Goal: Navigation & Orientation: Find specific page/section

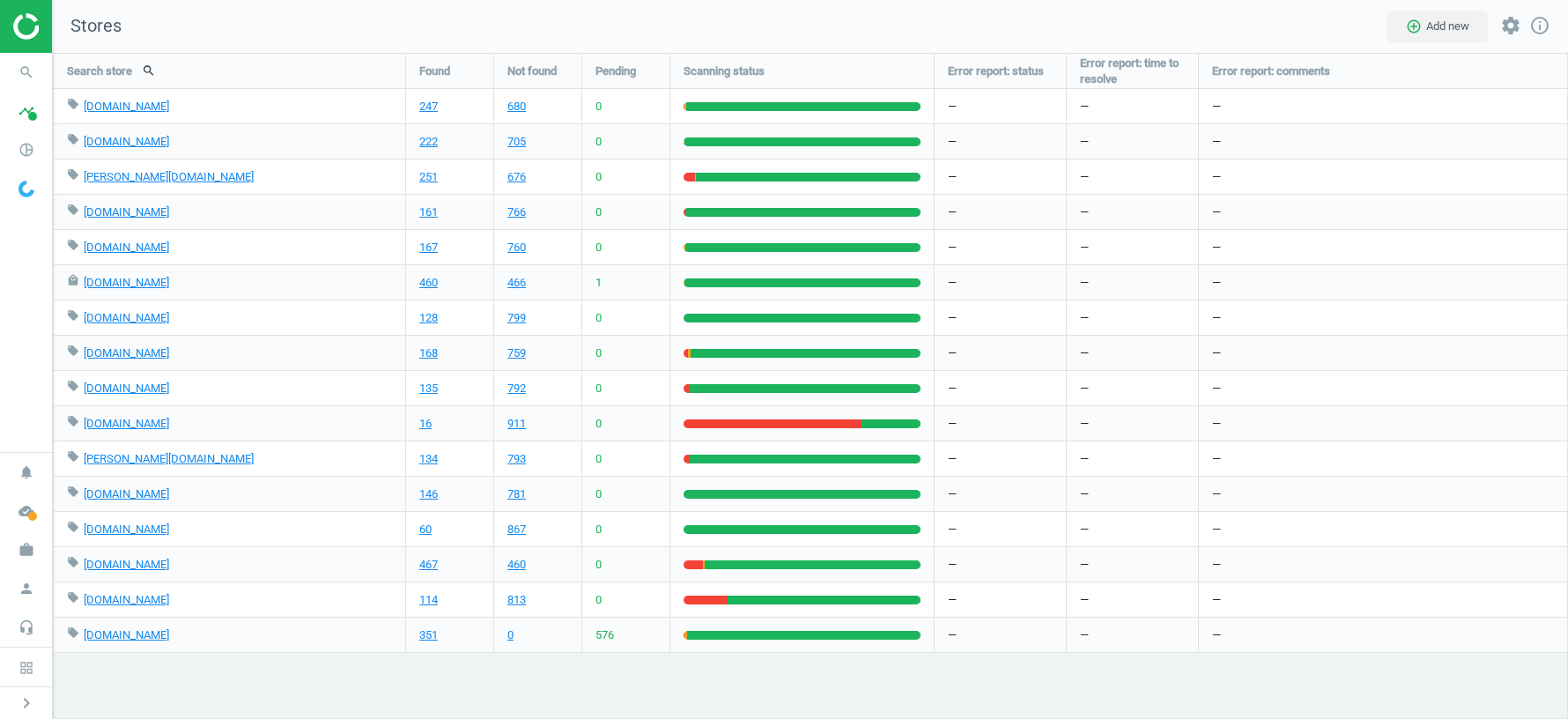
scroll to position [666, 1515]
click at [26, 550] on icon "work" at bounding box center [26, 549] width 33 height 33
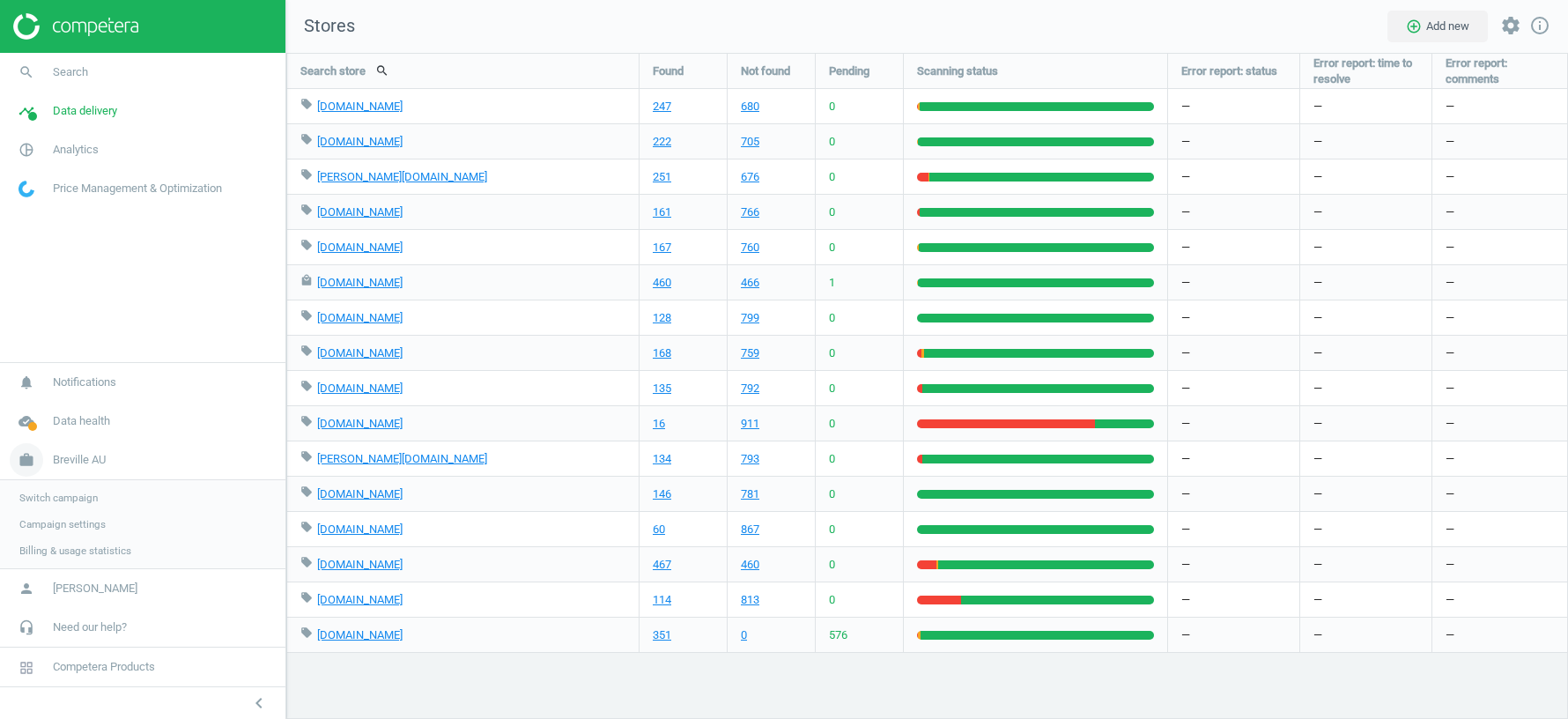
scroll to position [666, 1282]
click at [71, 497] on span "Switch campaign" at bounding box center [58, 498] width 79 height 15
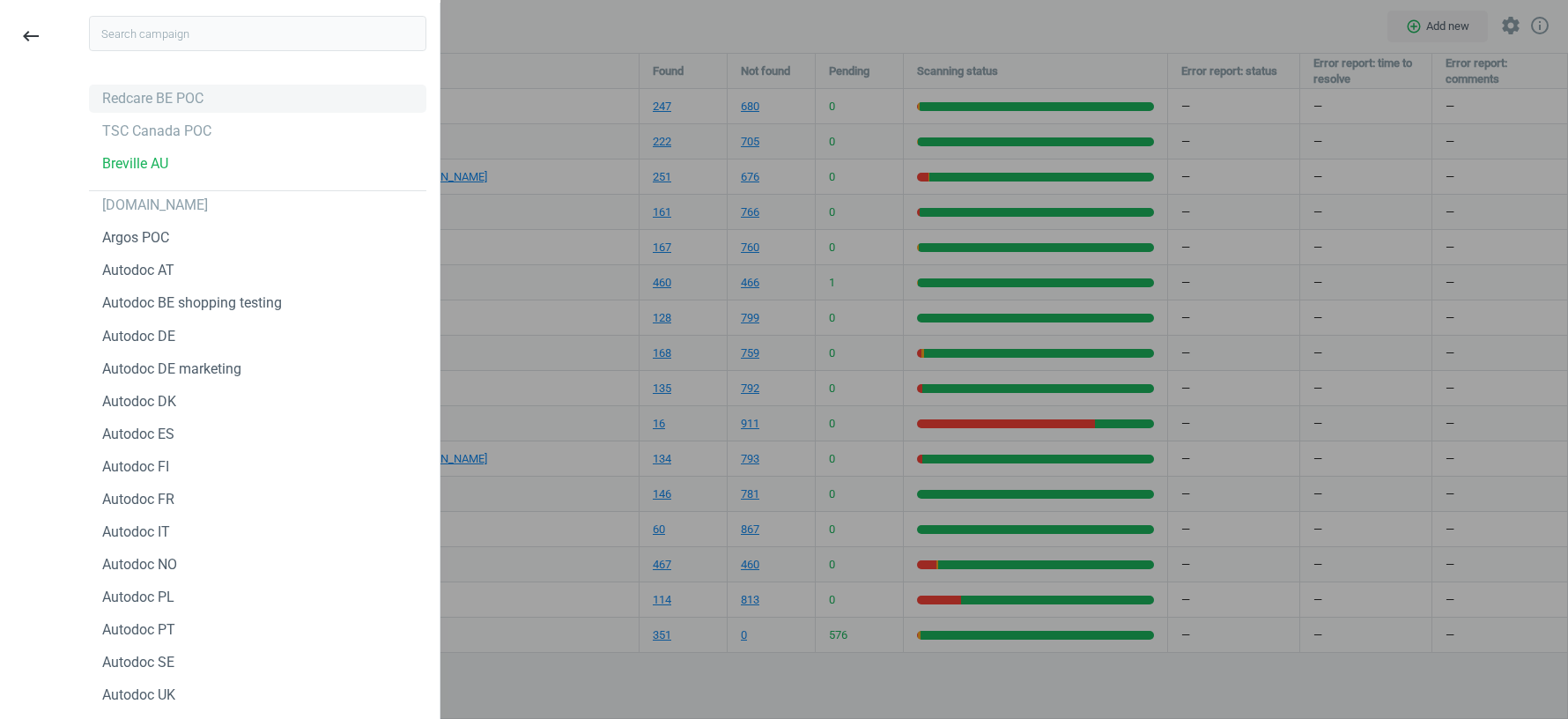
click at [151, 96] on div "Redcare BE POC" at bounding box center [152, 99] width 101 height 19
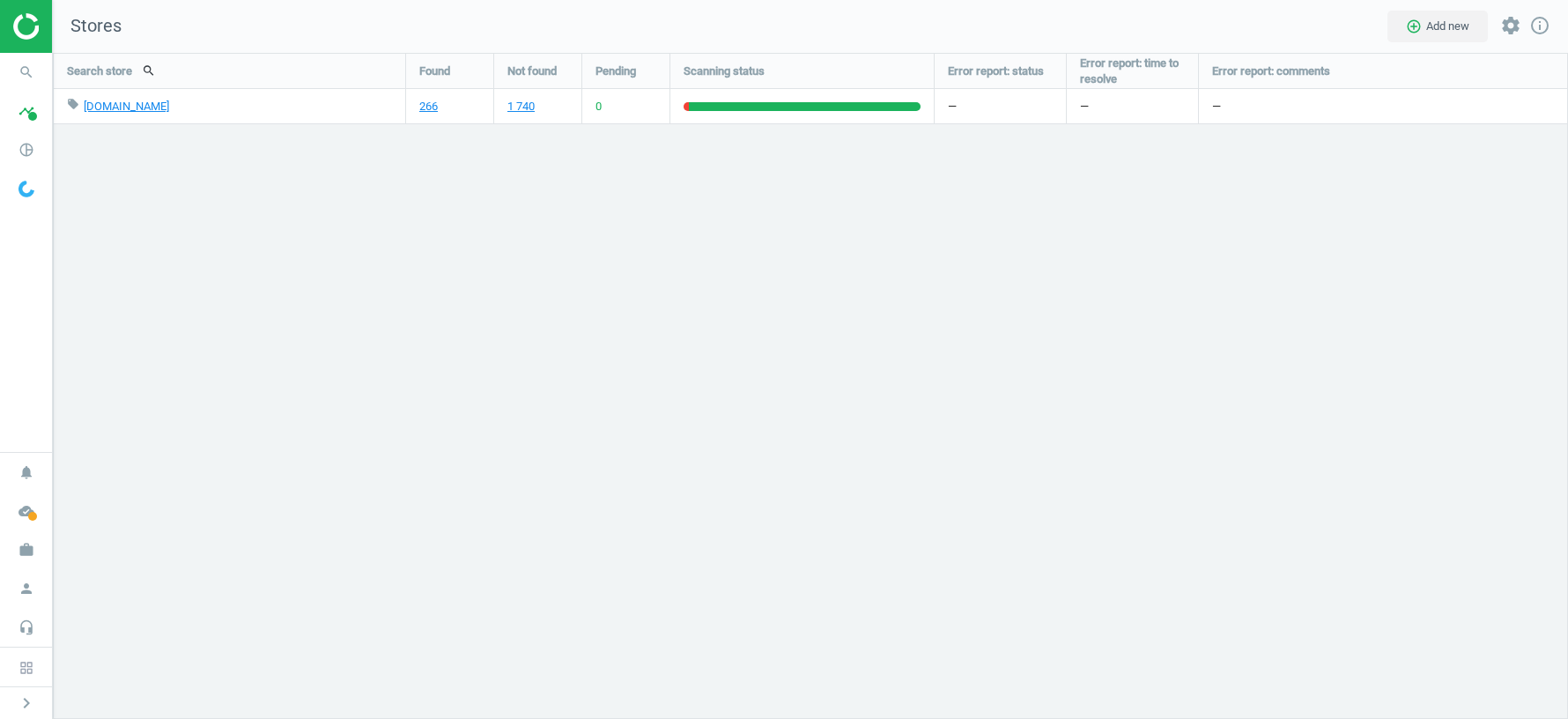
scroll to position [666, 1515]
click at [26, 141] on icon "pie_chart_outlined" at bounding box center [26, 149] width 33 height 33
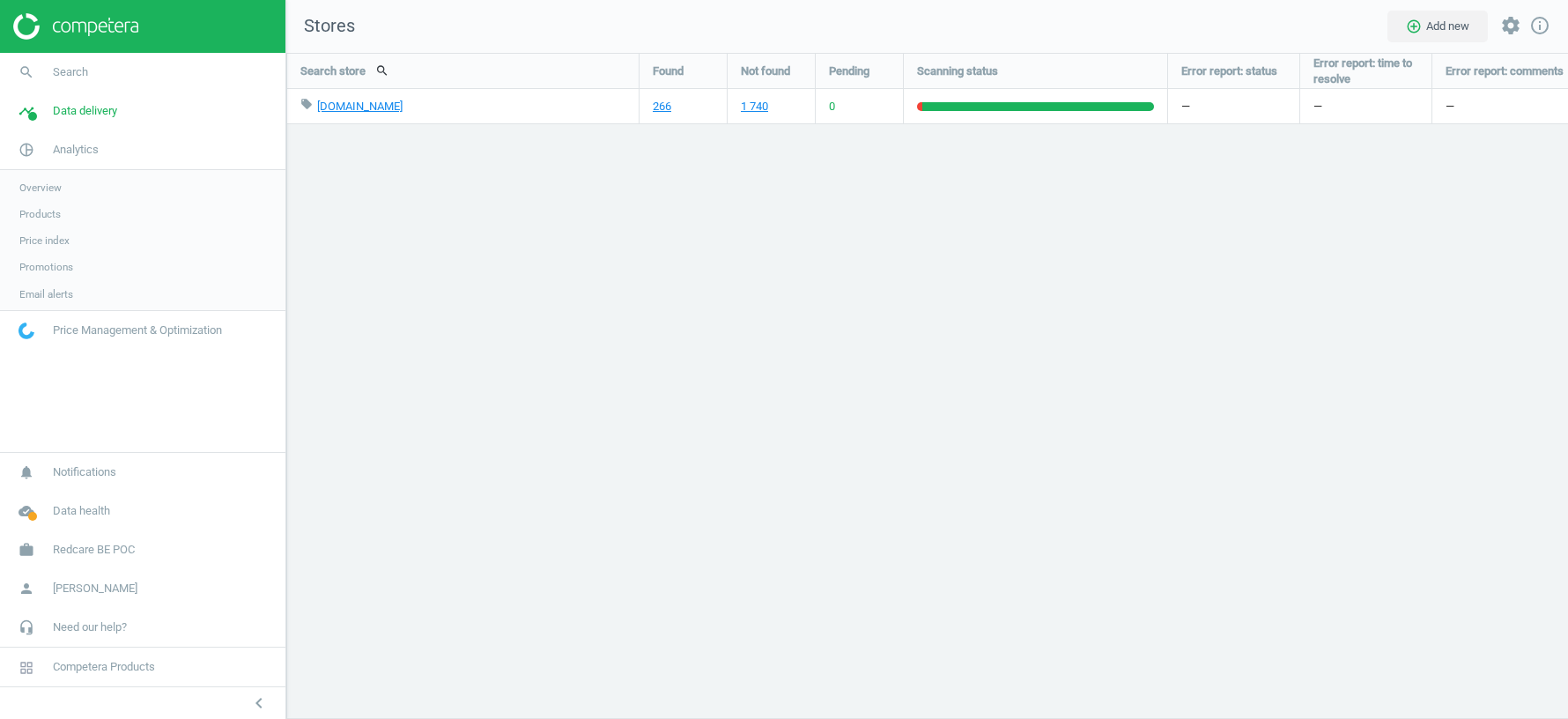
scroll to position [8, 9]
click at [43, 221] on link "Products" at bounding box center [143, 213] width 285 height 26
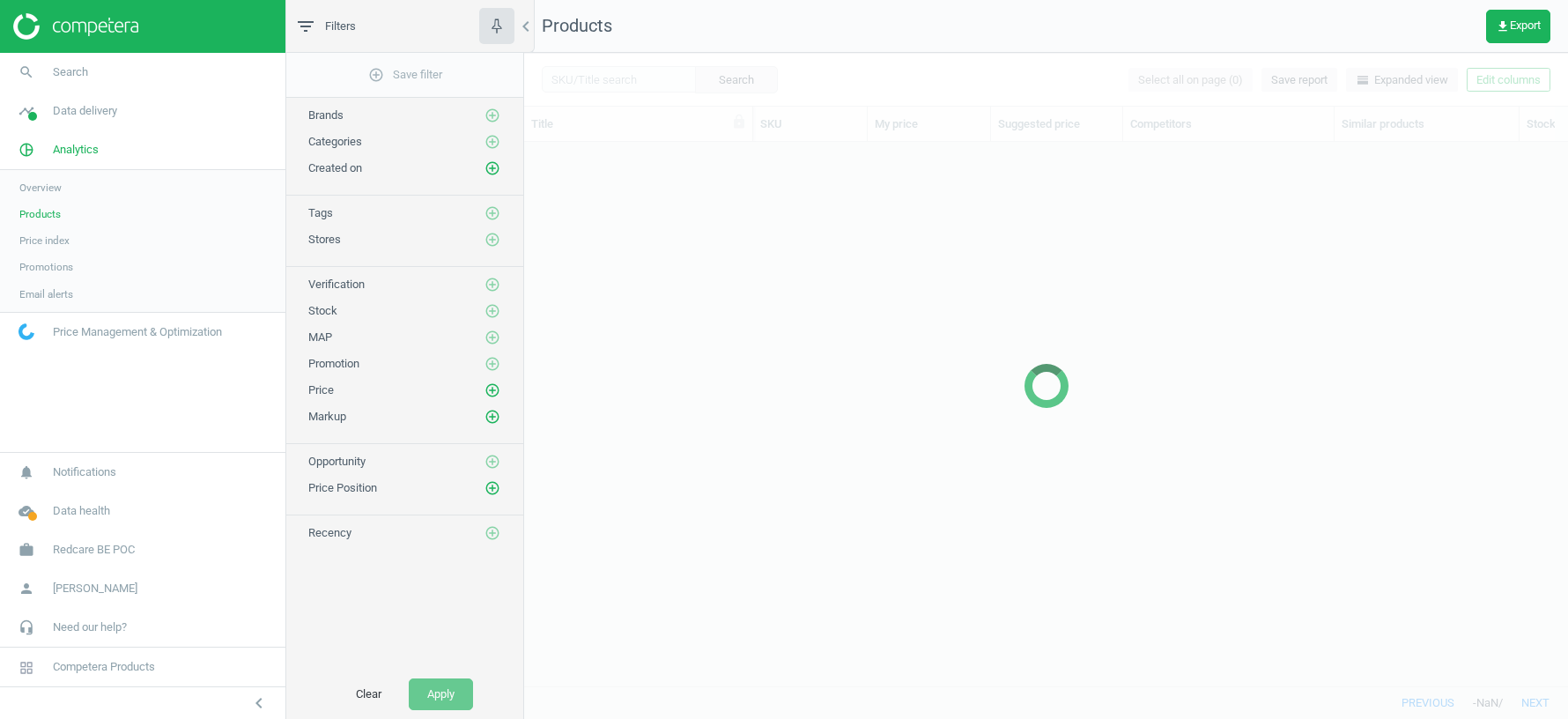
scroll to position [544, 1044]
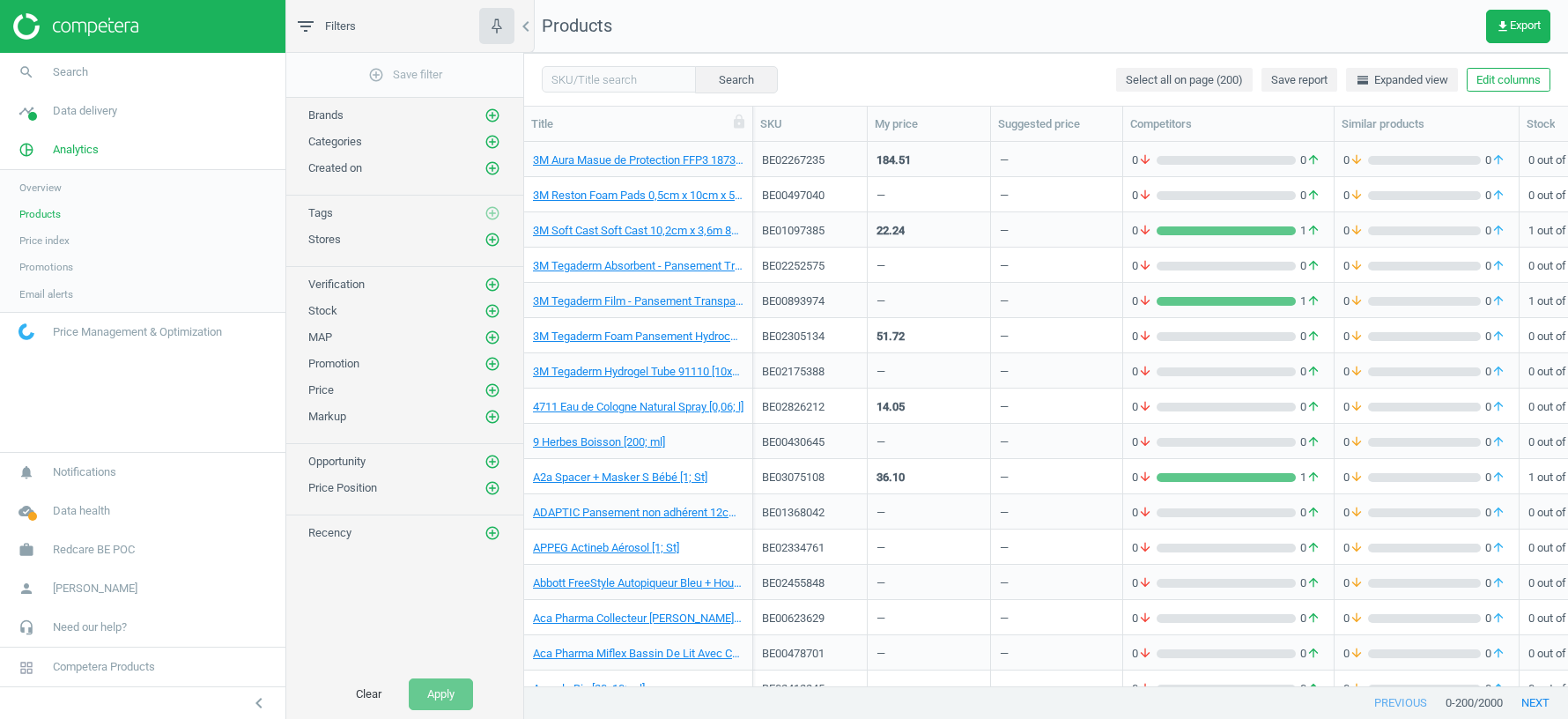
click at [41, 193] on span "Overview" at bounding box center [41, 187] width 43 height 15
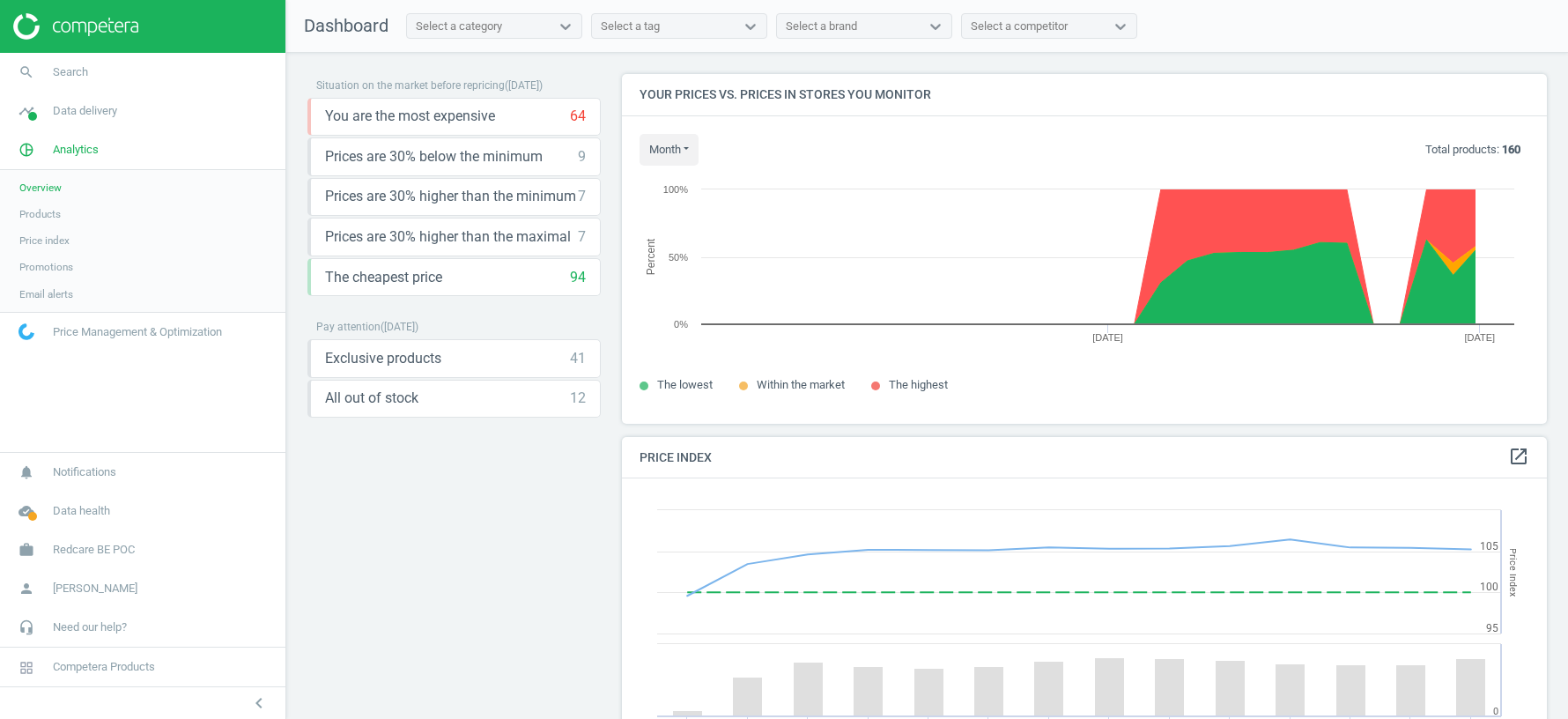
scroll to position [406, 925]
click at [115, 546] on span "Redcare BE POC" at bounding box center [93, 549] width 82 height 16
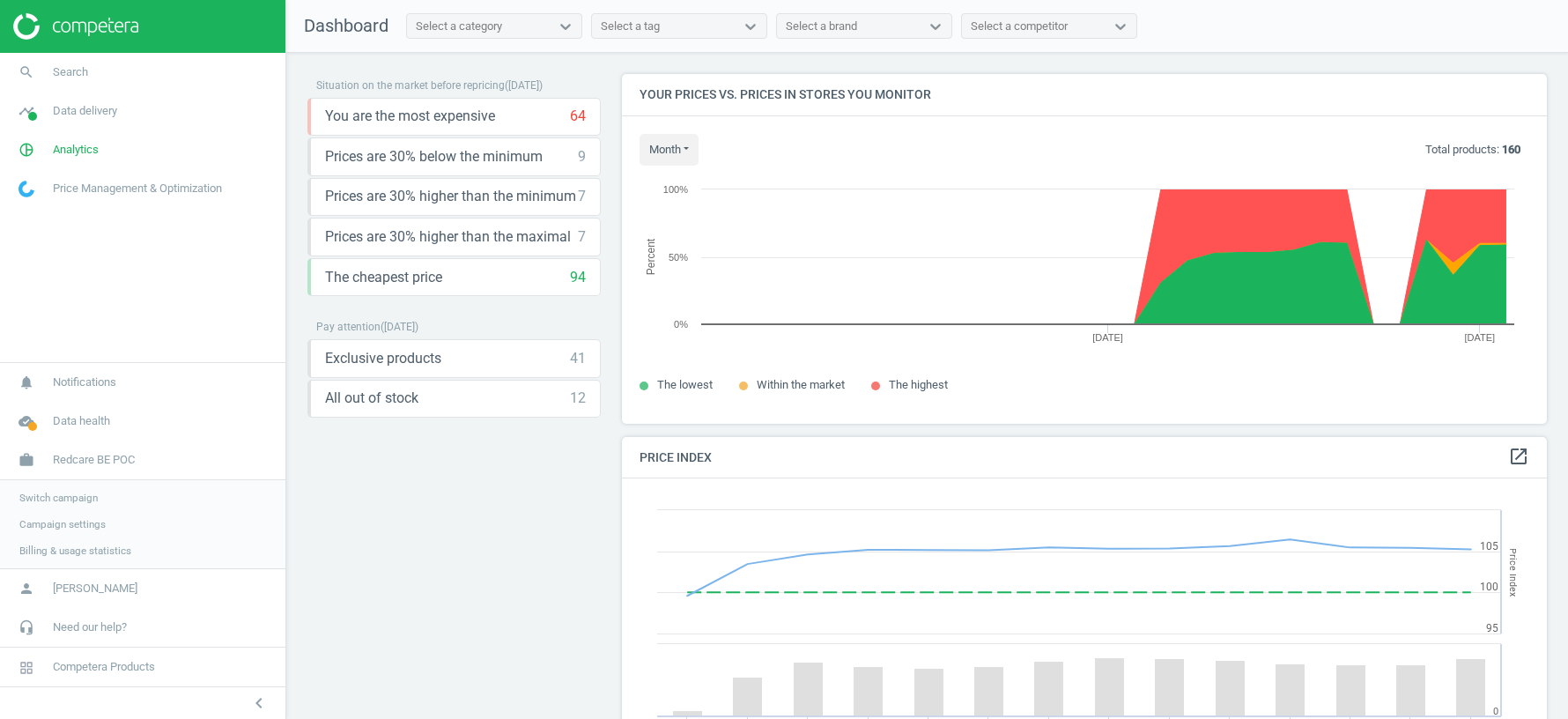
click at [85, 501] on span "Switch campaign" at bounding box center [58, 498] width 79 height 15
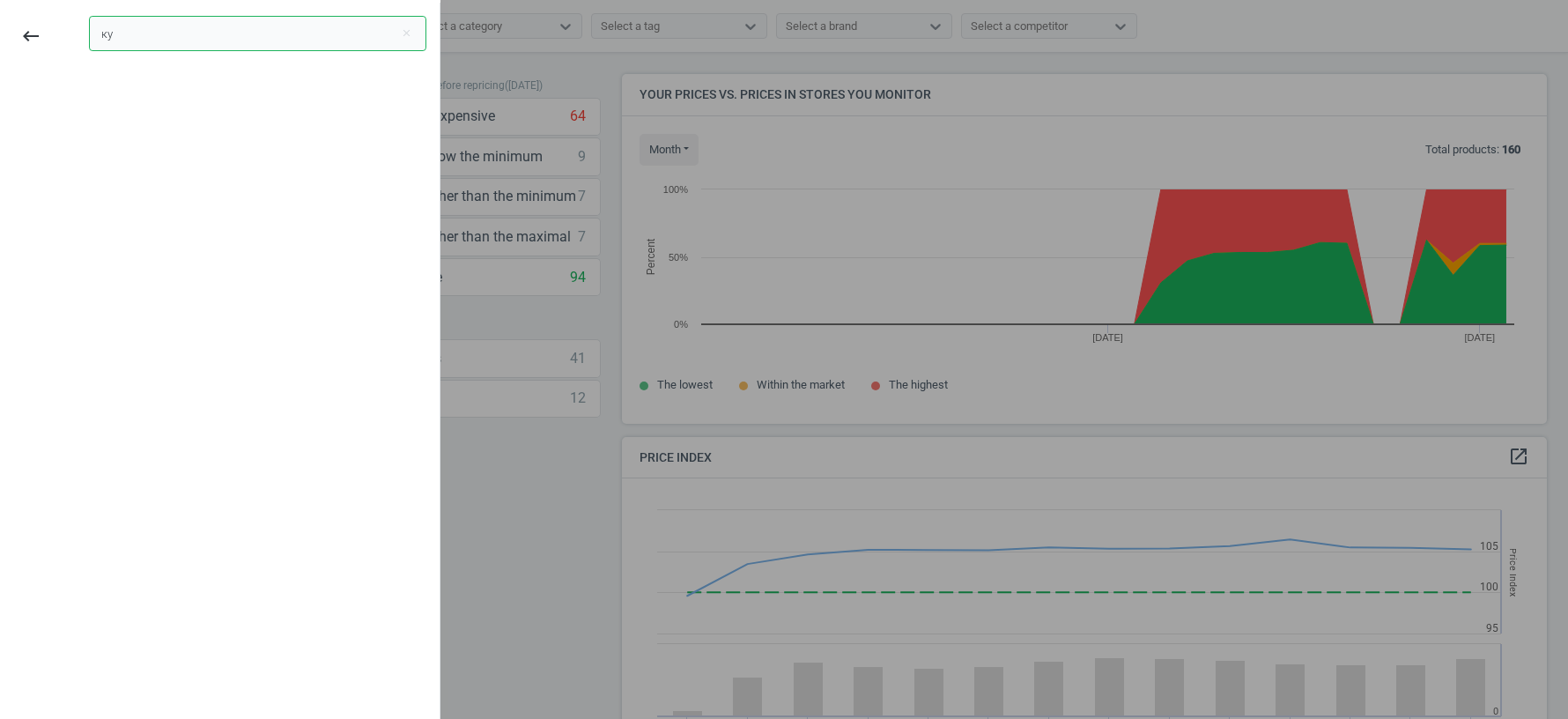
type input "к"
type input "red"
click at [132, 138] on div "Redcare CH POC" at bounding box center [153, 140] width 103 height 19
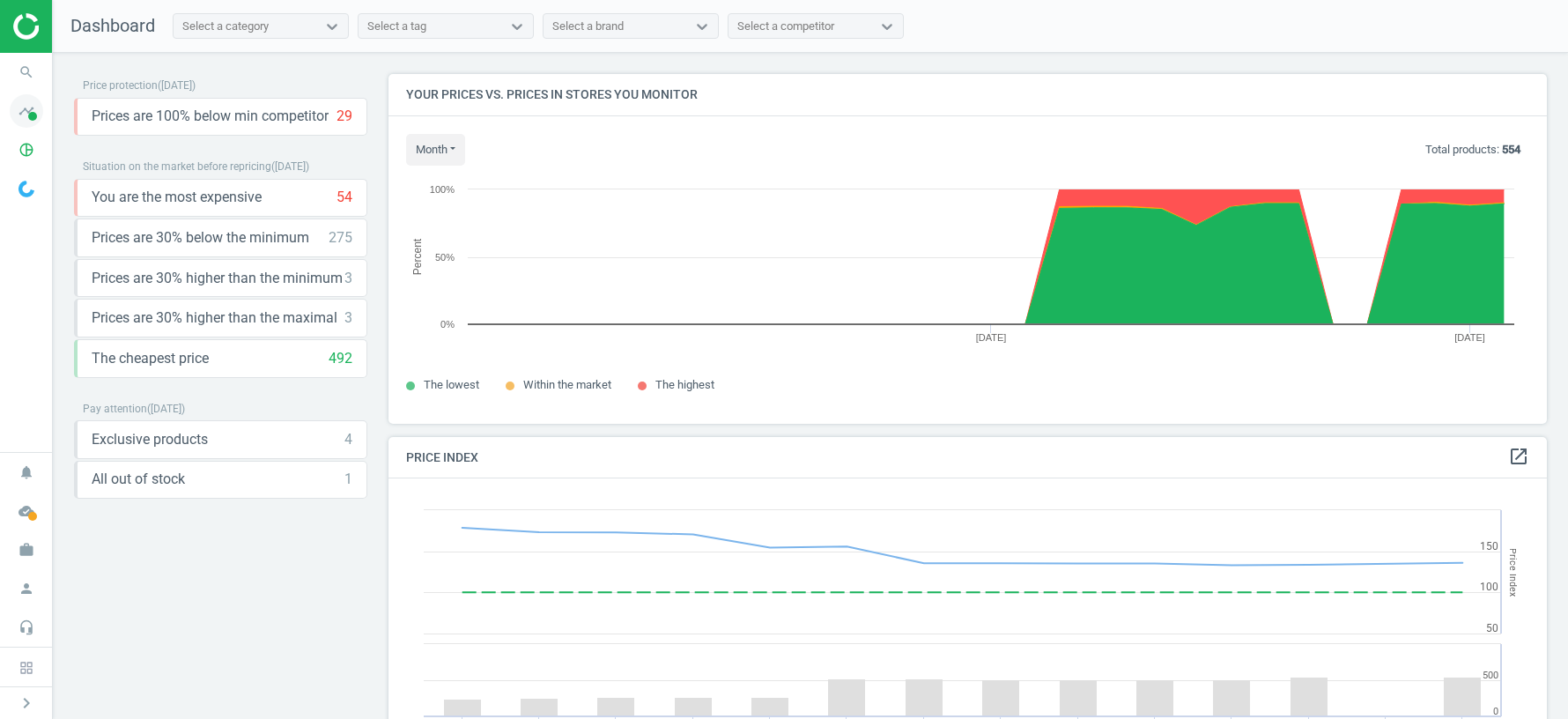
click at [22, 113] on icon "timeline" at bounding box center [26, 111] width 33 height 33
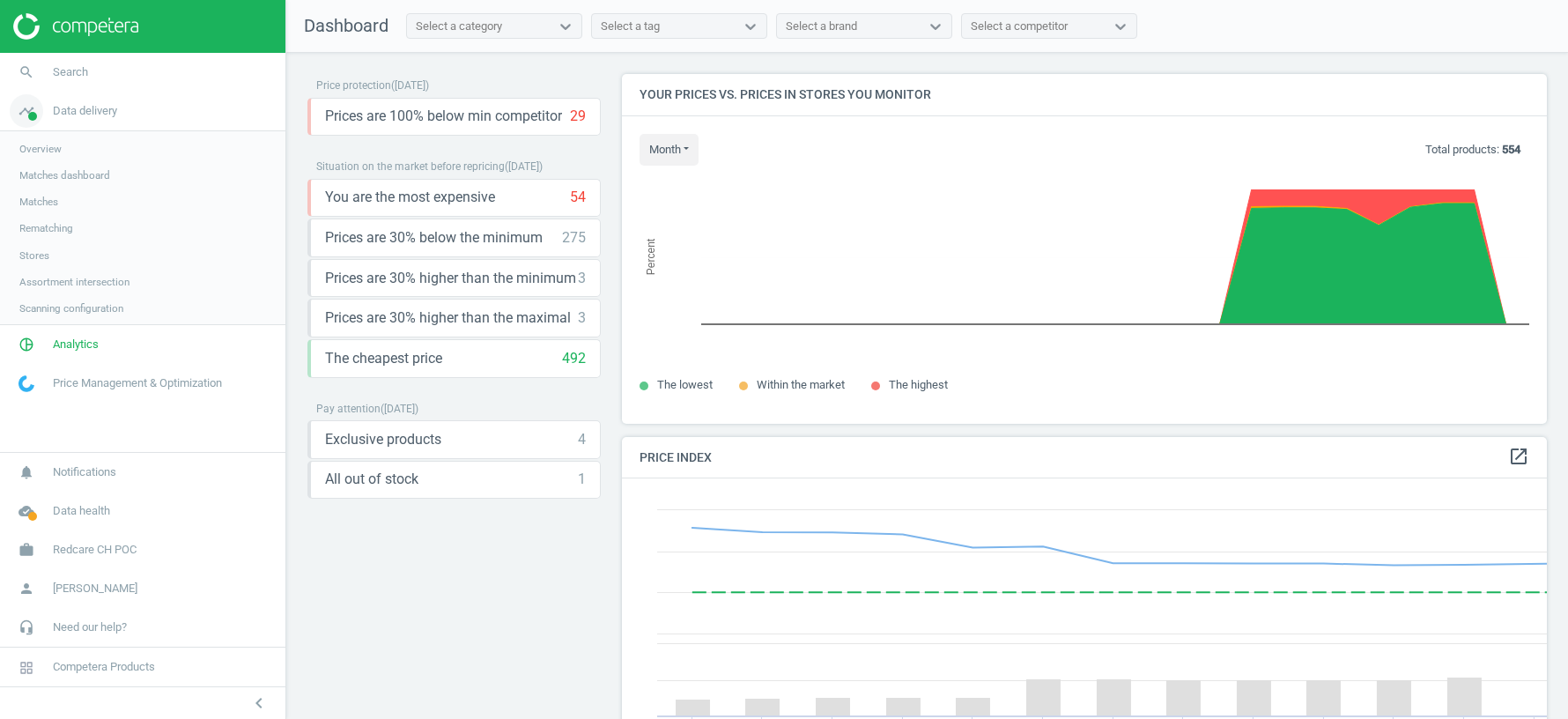
scroll to position [9, 9]
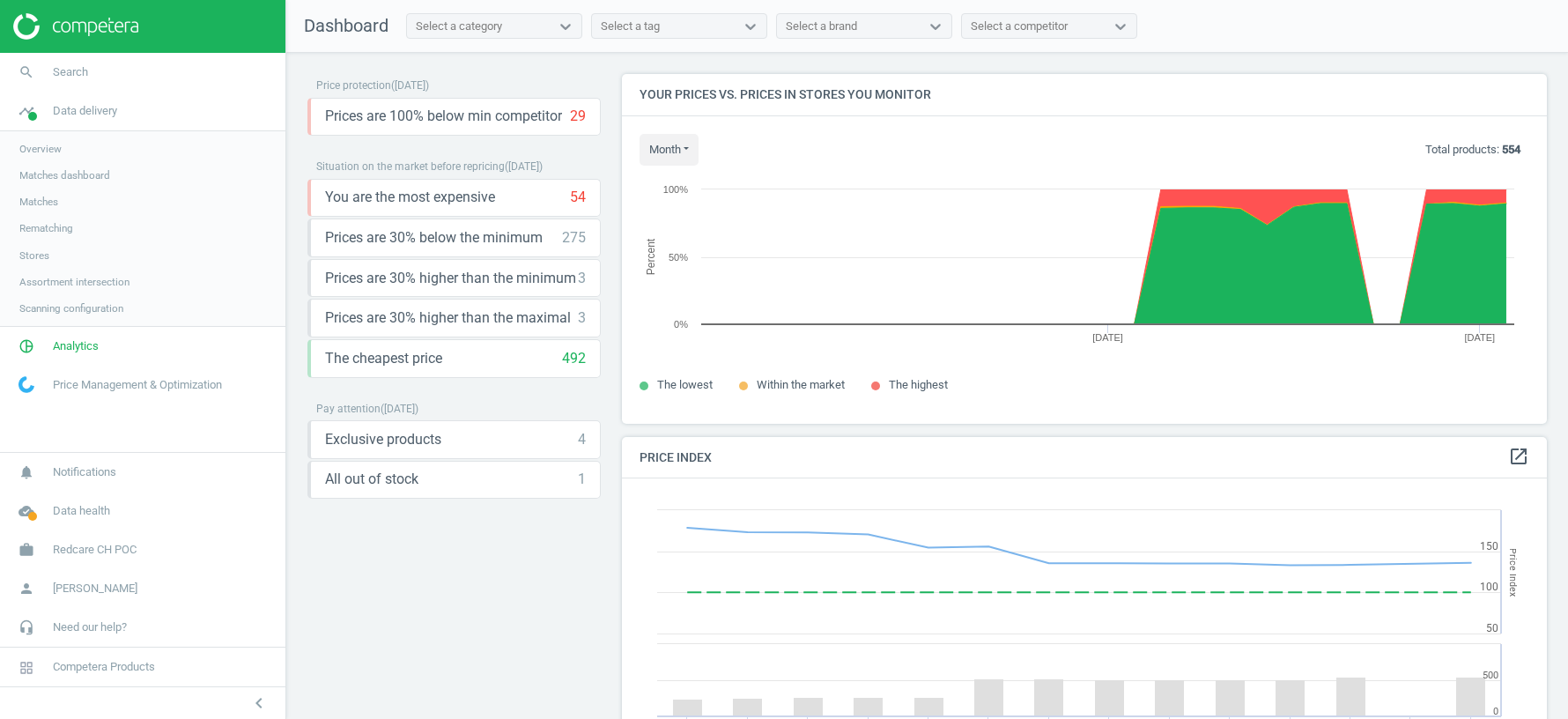
click at [37, 148] on span "Overview" at bounding box center [41, 148] width 43 height 15
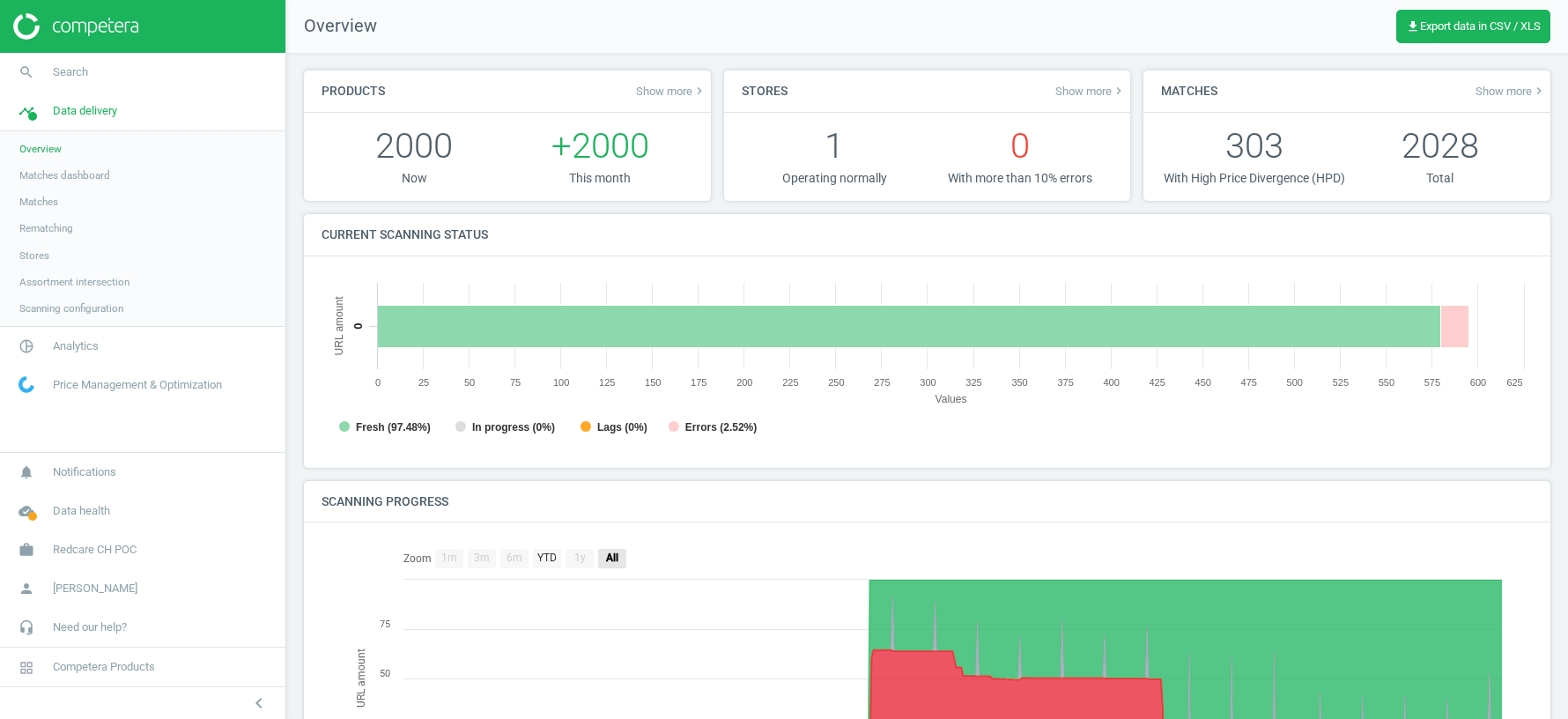
scroll to position [234, 0]
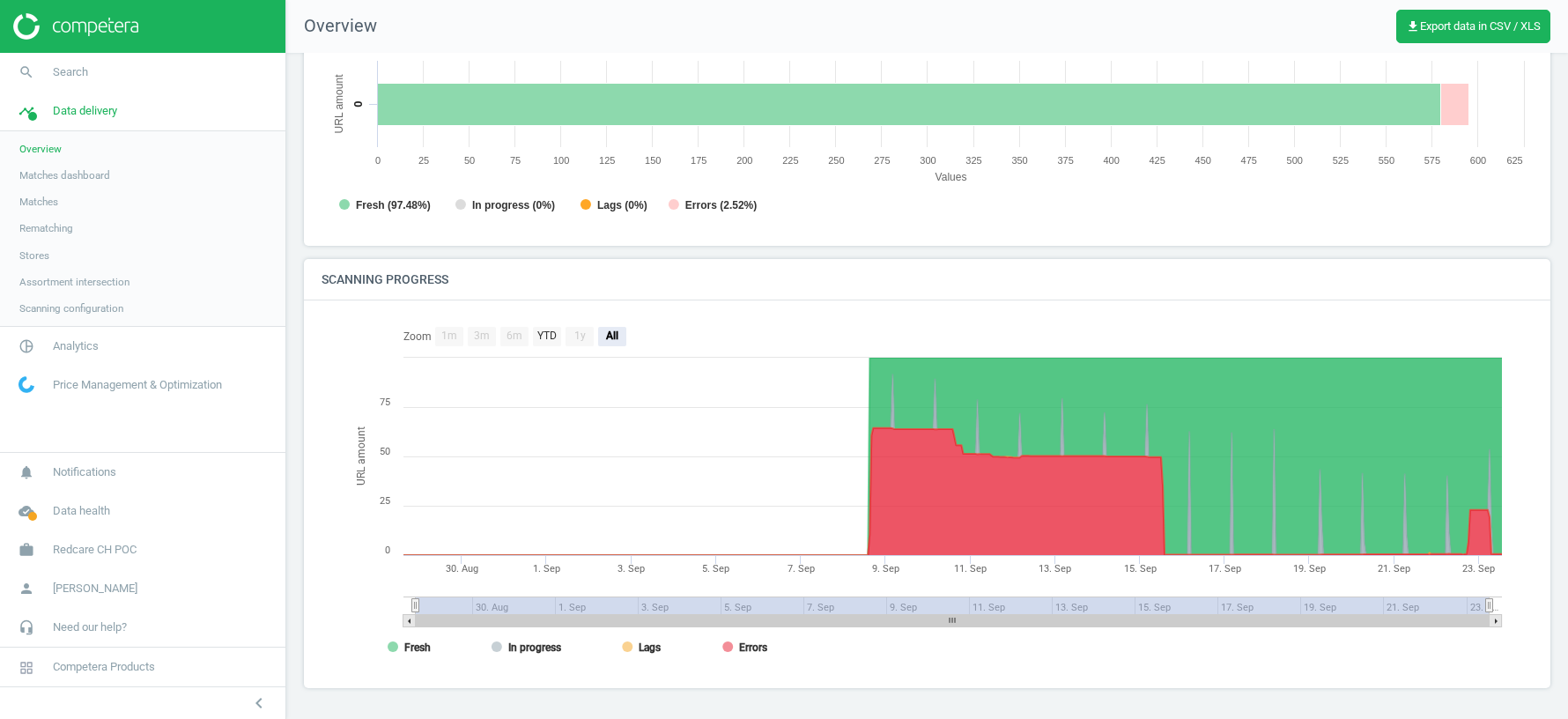
click at [30, 250] on span "Stores" at bounding box center [34, 255] width 30 height 15
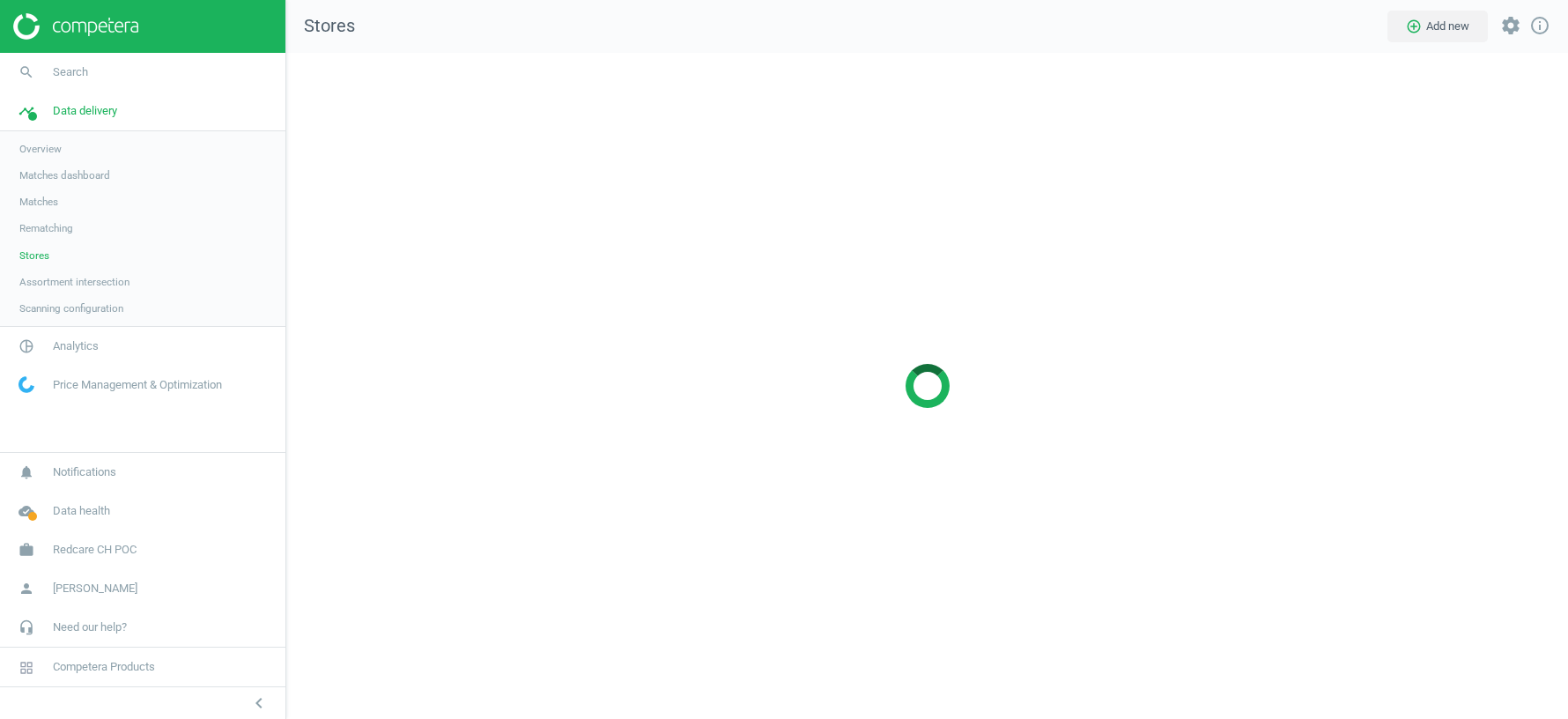
scroll to position [666, 1282]
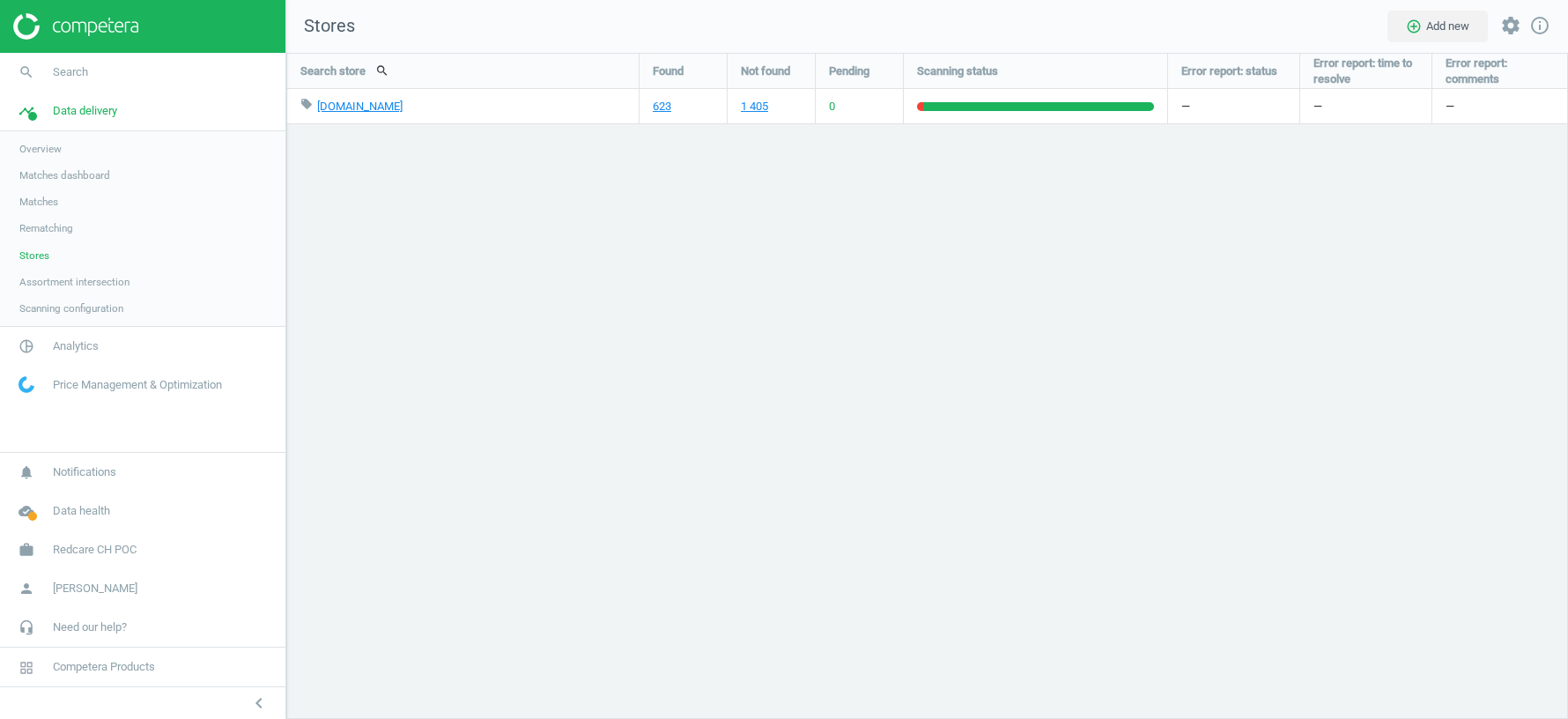
click at [48, 224] on span "Rematching" at bounding box center [46, 228] width 53 height 15
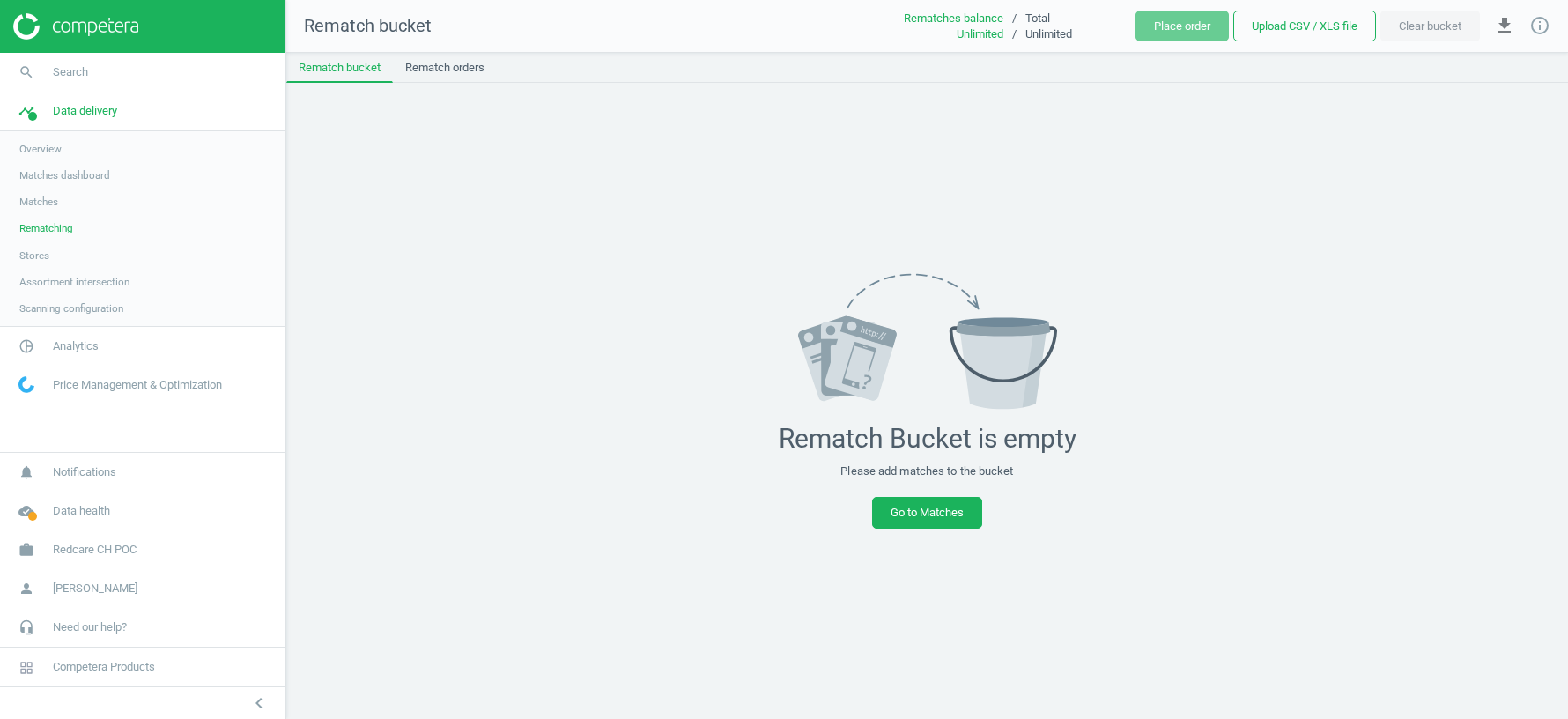
click at [39, 195] on span "Matches" at bounding box center [39, 202] width 39 height 15
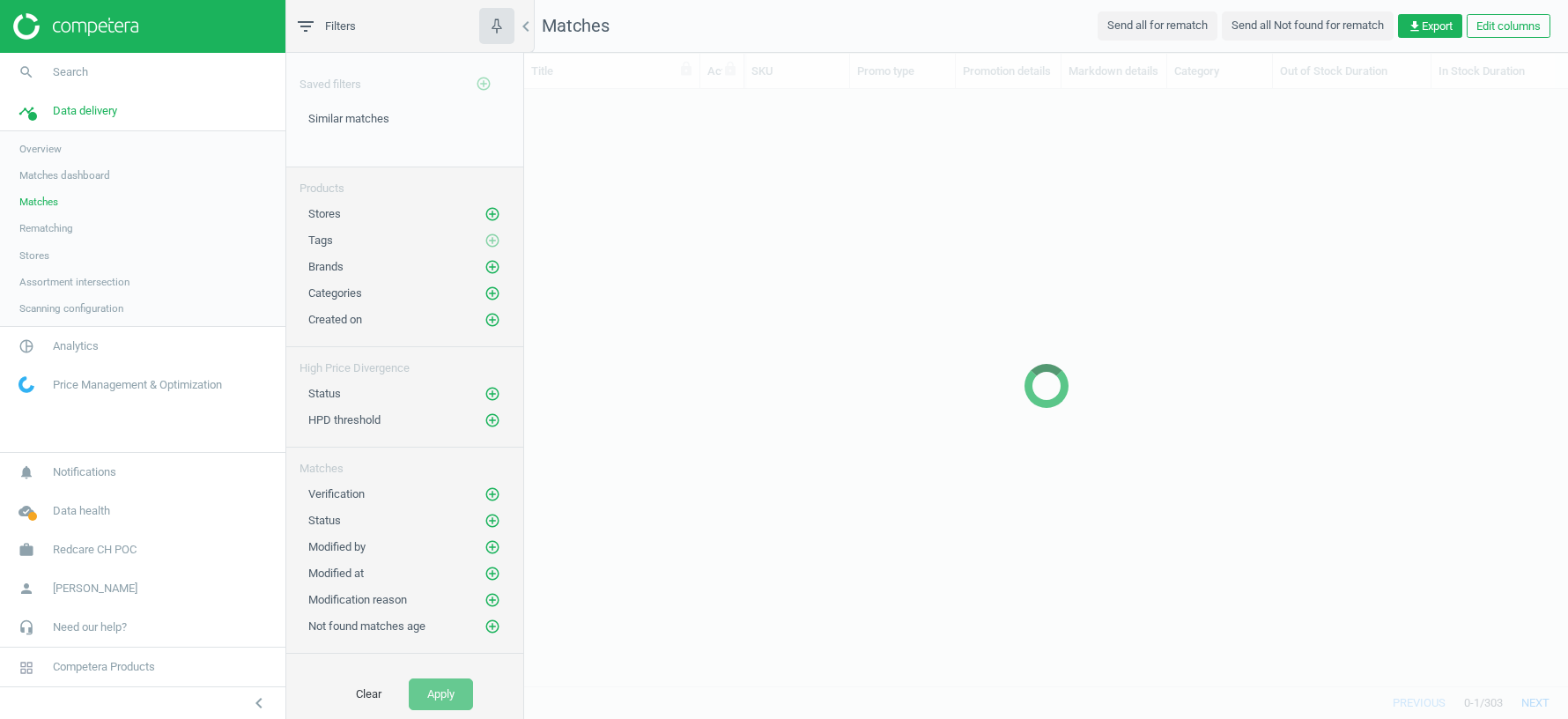
scroll to position [597, 1044]
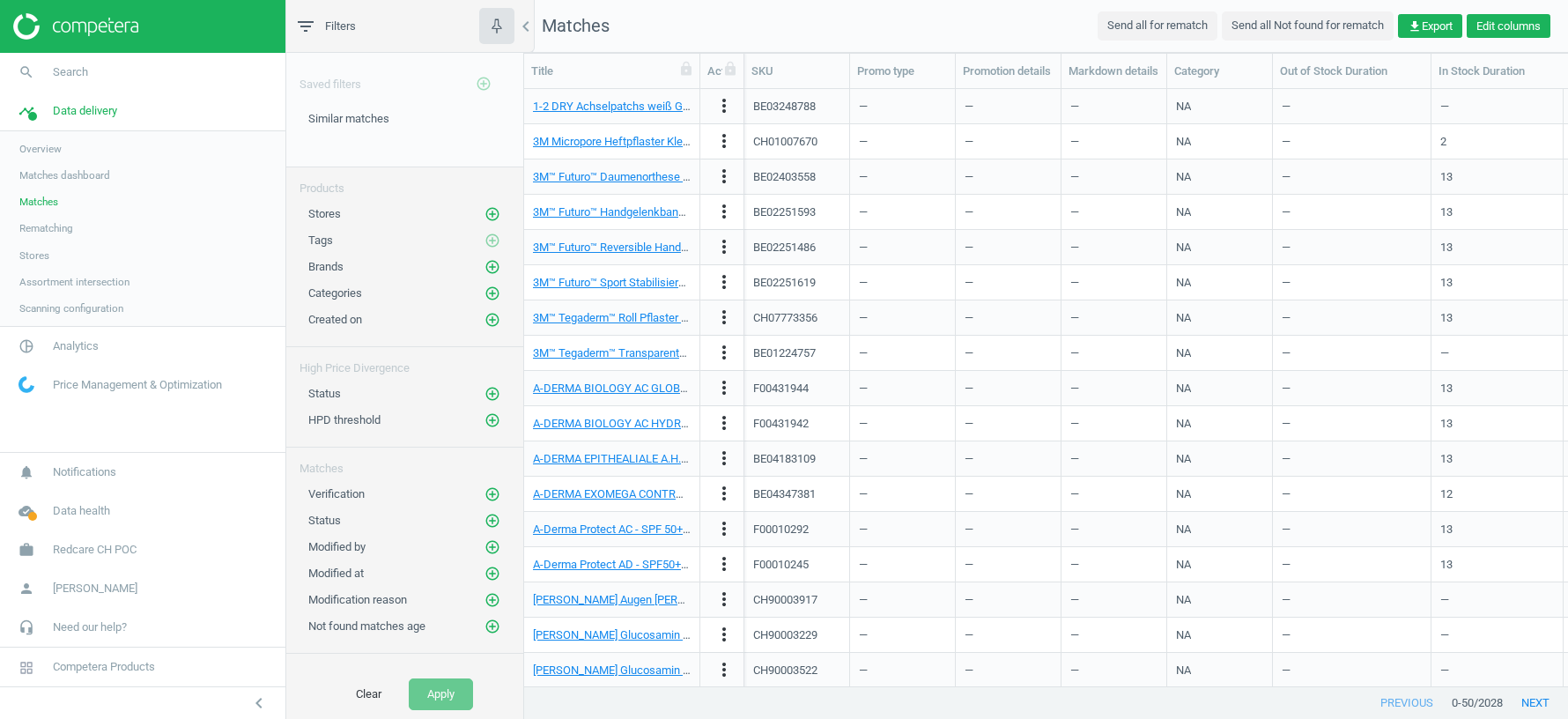
click at [1496, 22] on button "Edit columns" at bounding box center [1508, 26] width 83 height 24
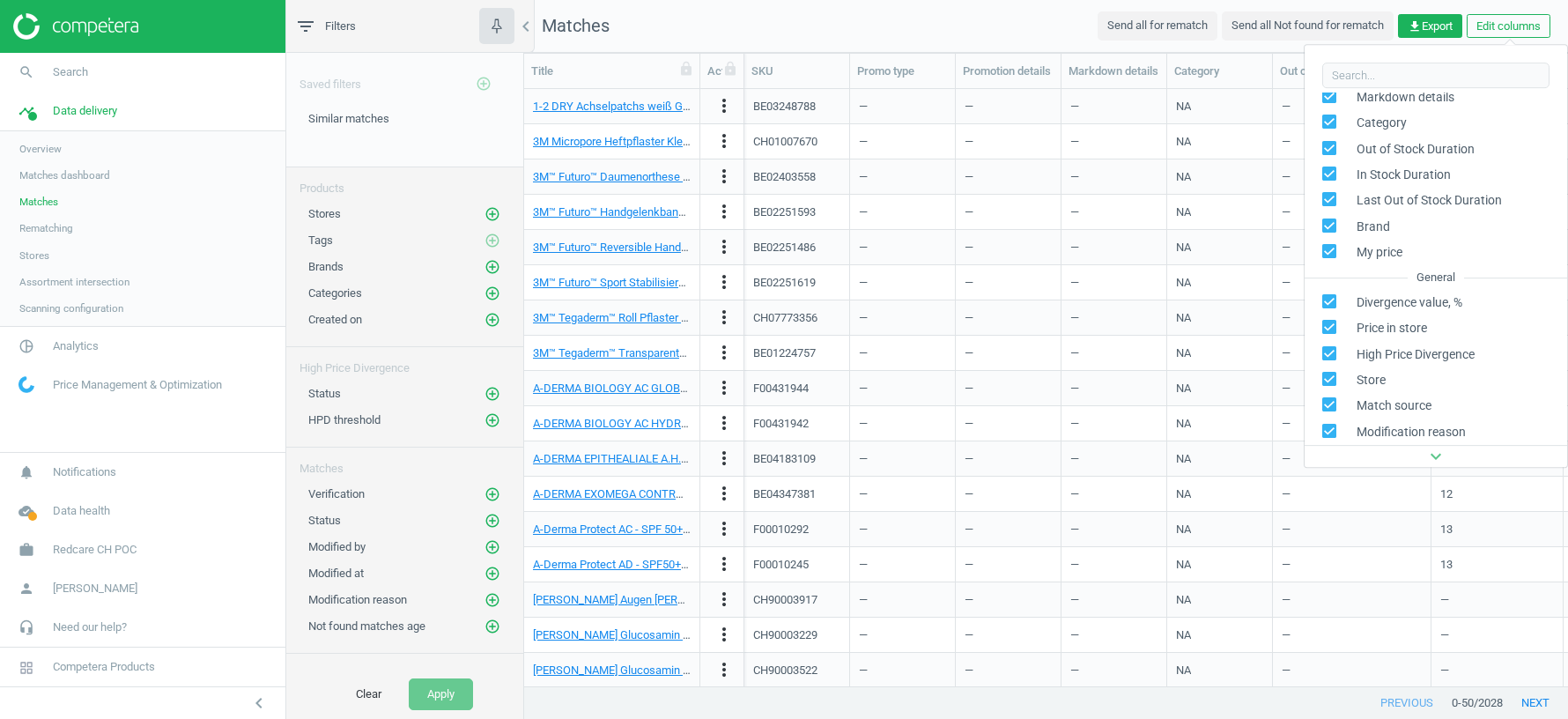
scroll to position [27, 0]
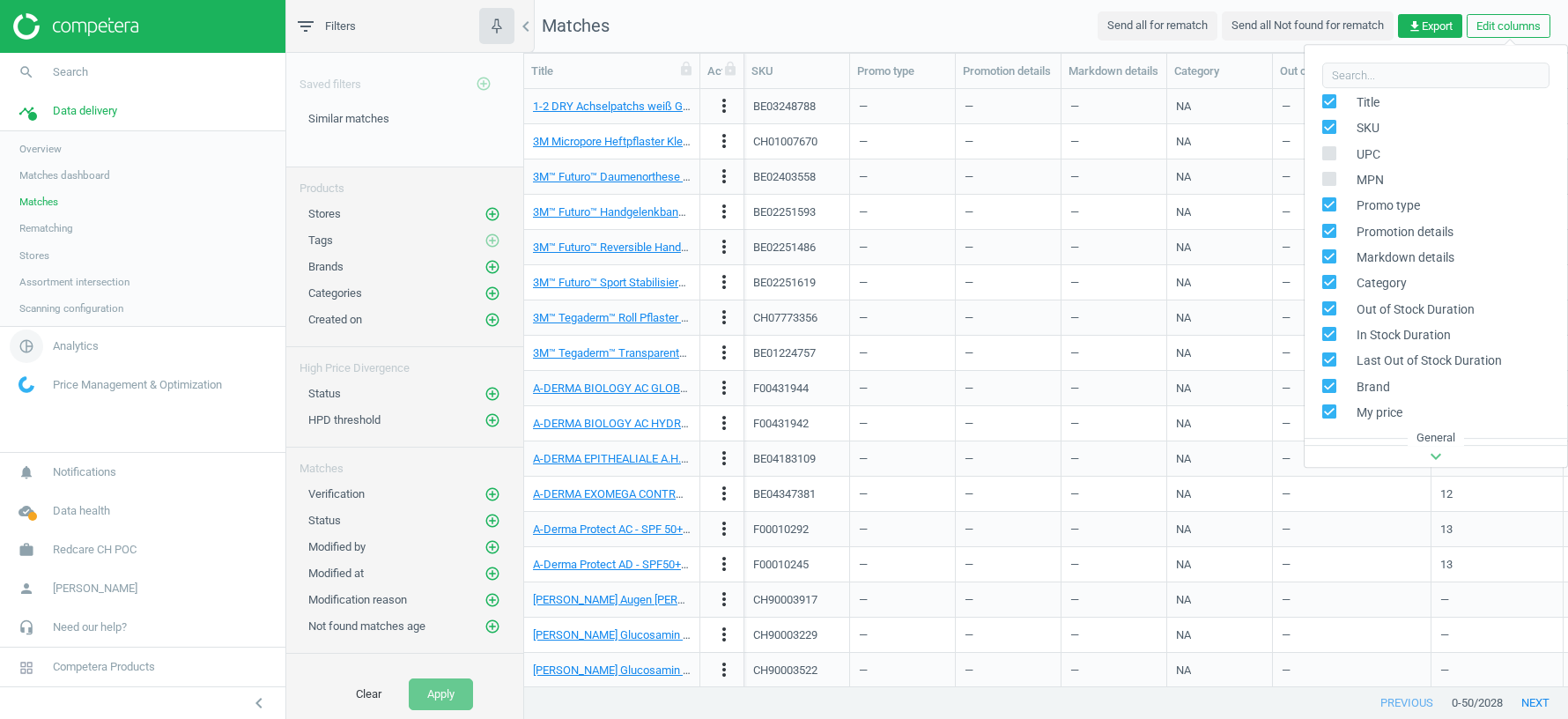
click at [74, 351] on span "Analytics" at bounding box center [75, 346] width 46 height 16
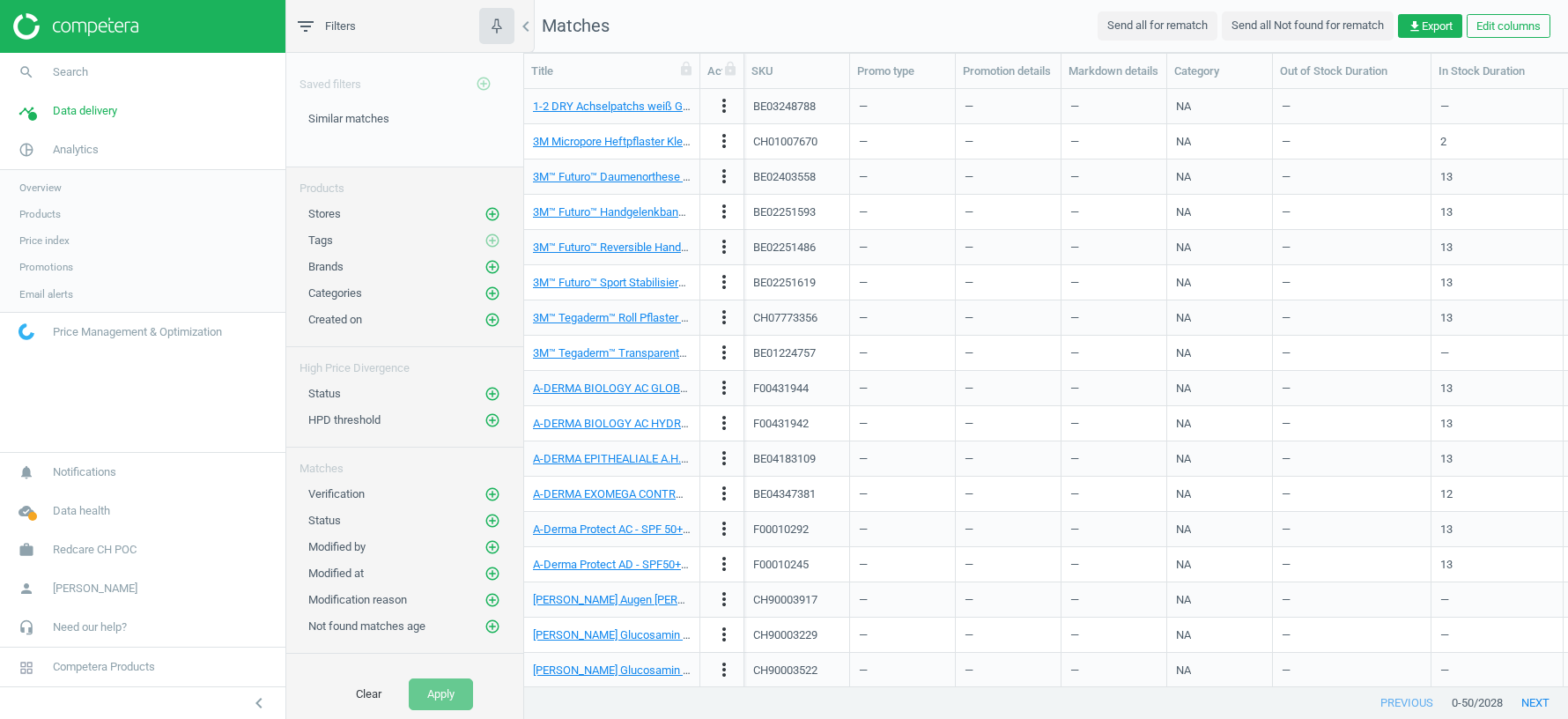
click at [31, 187] on span "Overview" at bounding box center [41, 187] width 43 height 15
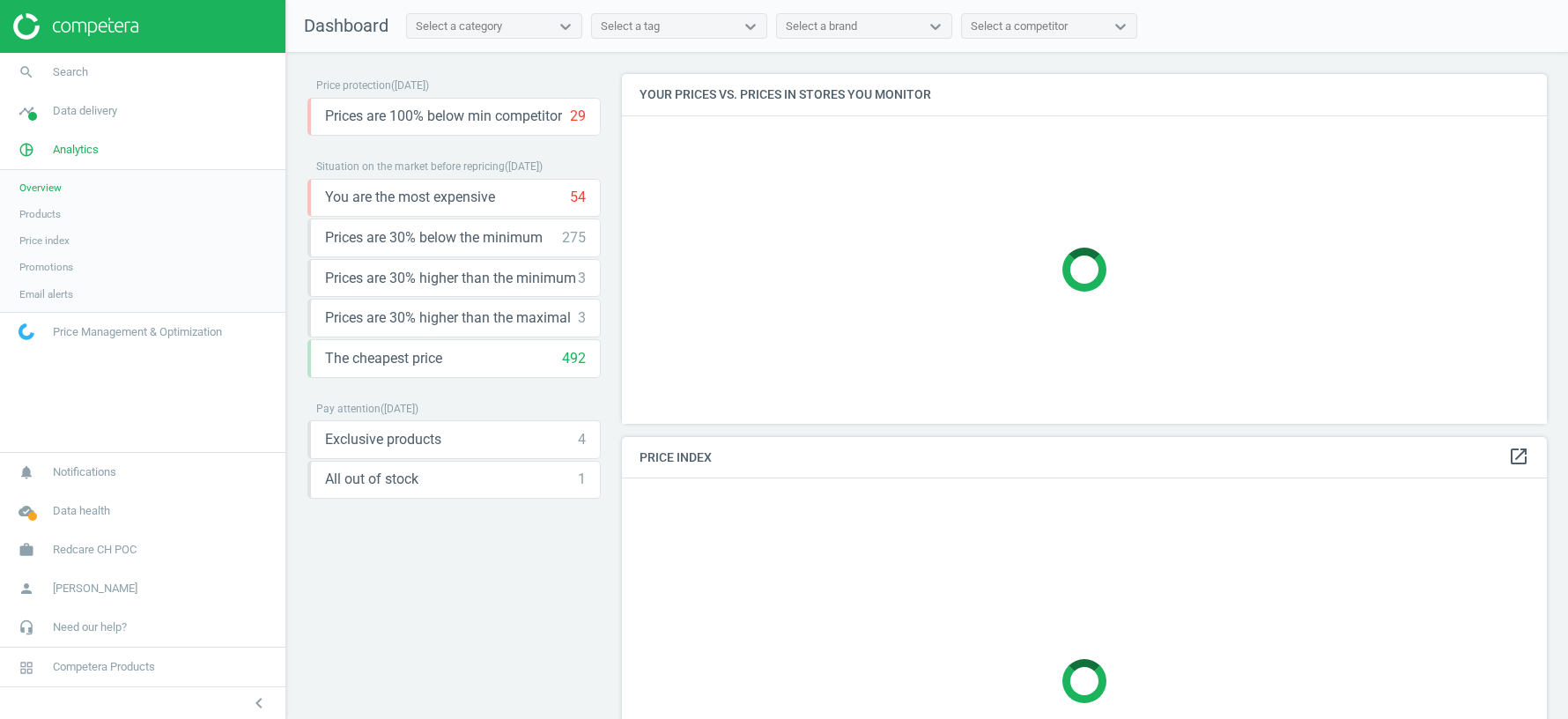
click at [35, 213] on span "Products" at bounding box center [40, 213] width 42 height 15
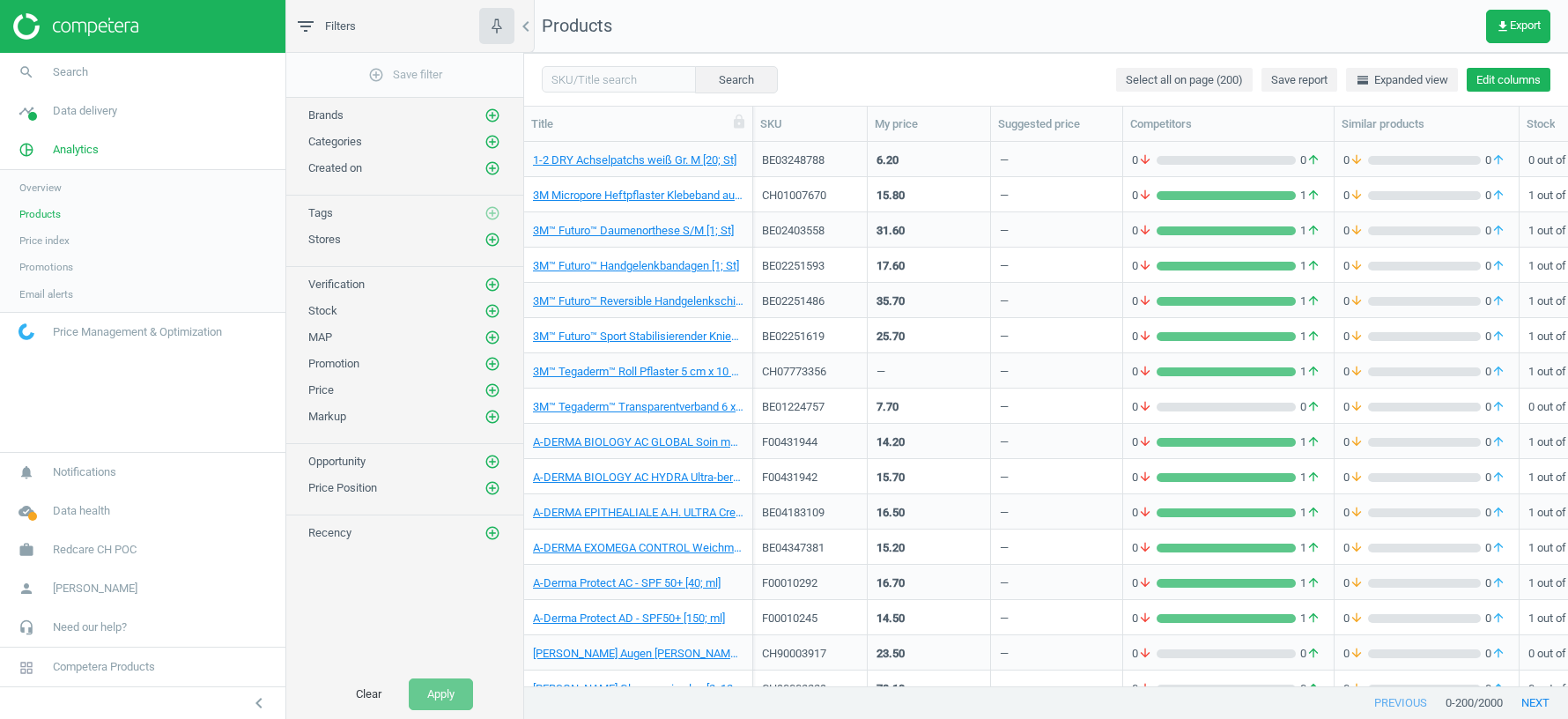
click at [1512, 76] on button "Edit columns" at bounding box center [1508, 80] width 83 height 24
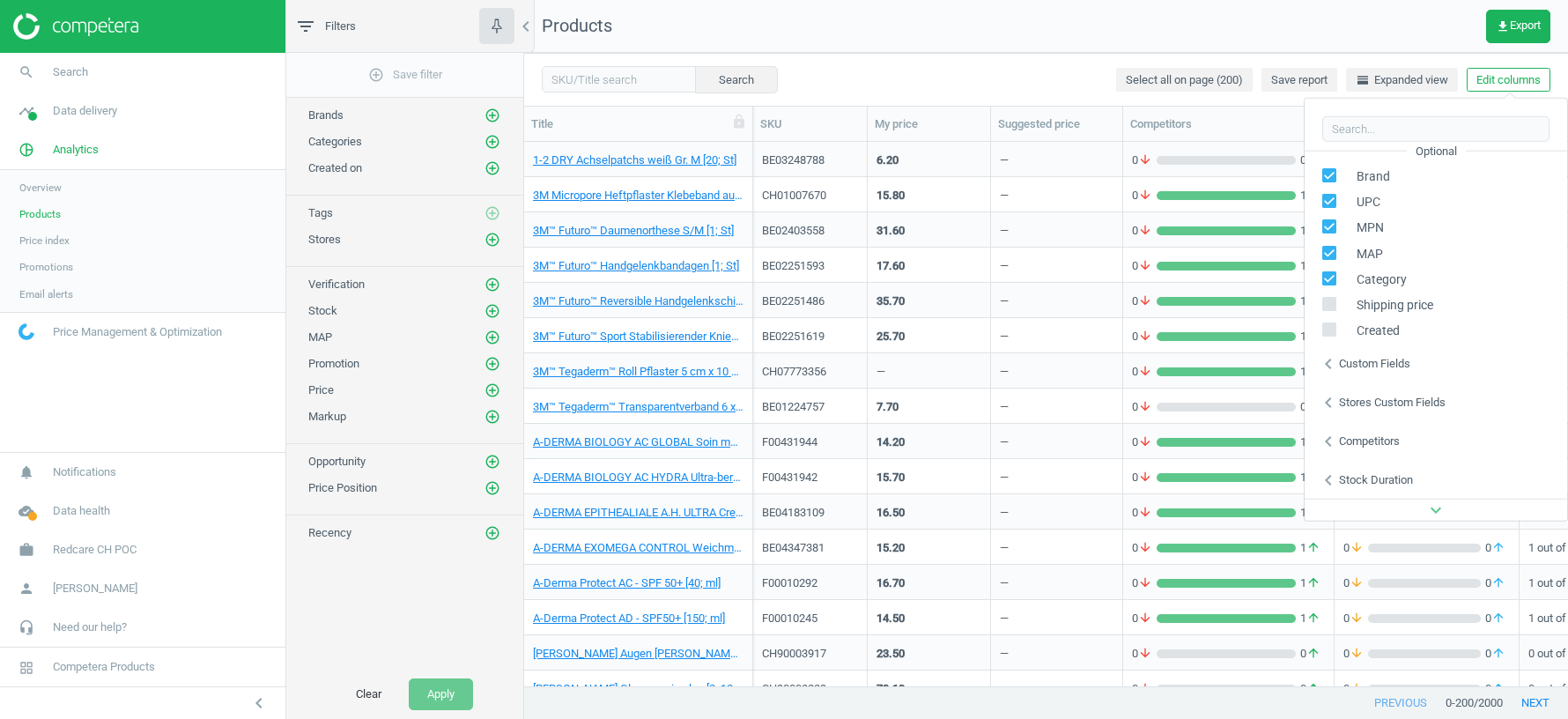
click at [1361, 400] on div "Stores custom fields" at bounding box center [1392, 403] width 107 height 16
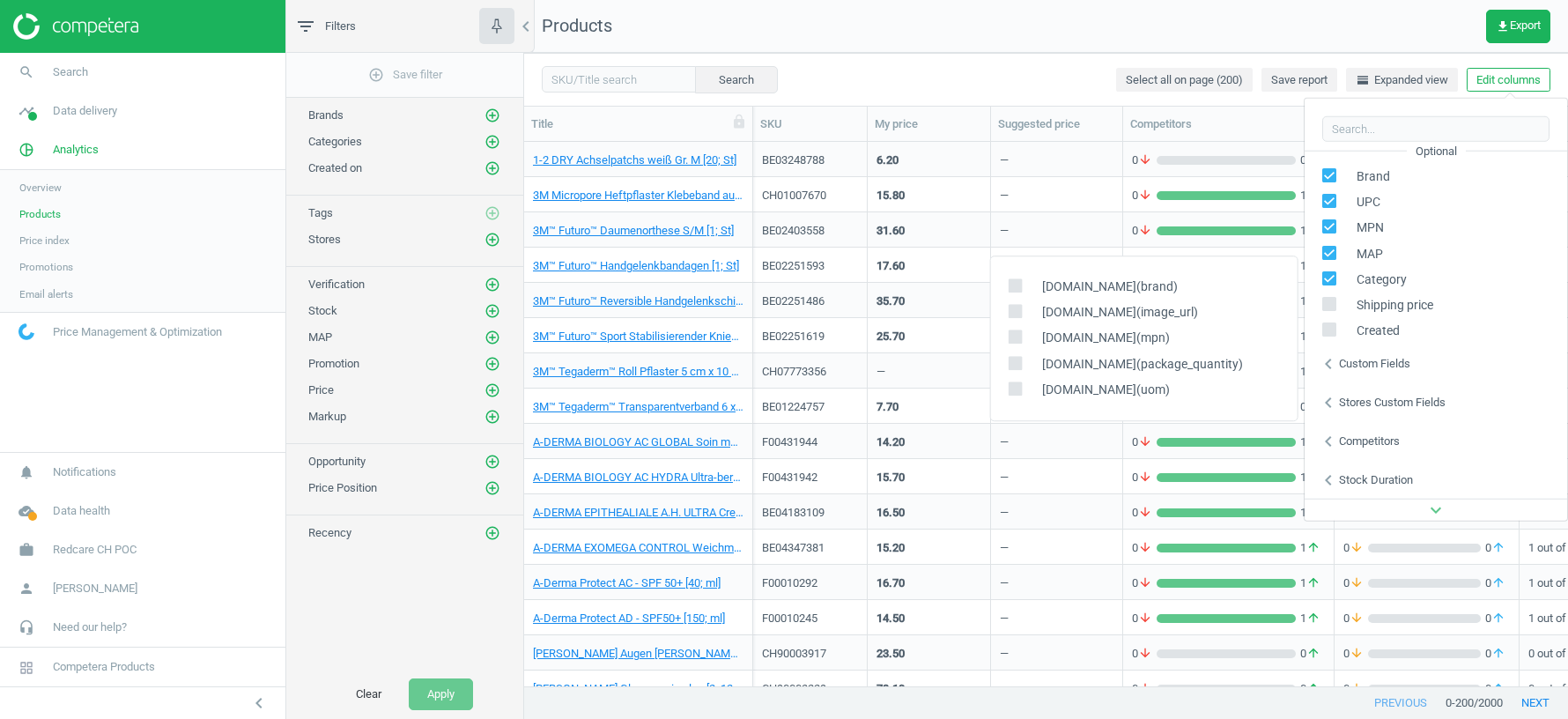
click at [1150, 7] on nav "Products get_app Export" at bounding box center [1046, 26] width 1044 height 52
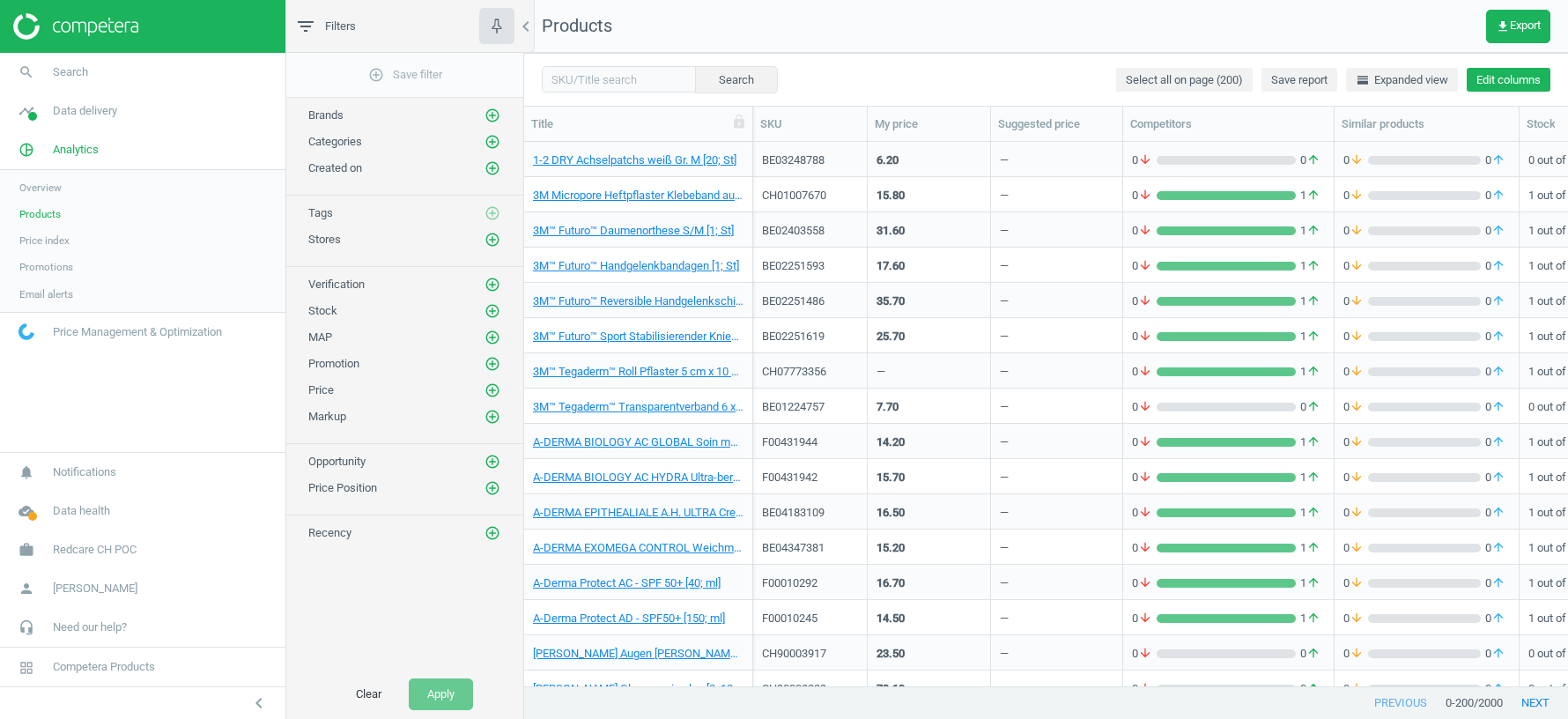
click at [1534, 90] on button "Edit columns" at bounding box center [1508, 80] width 83 height 24
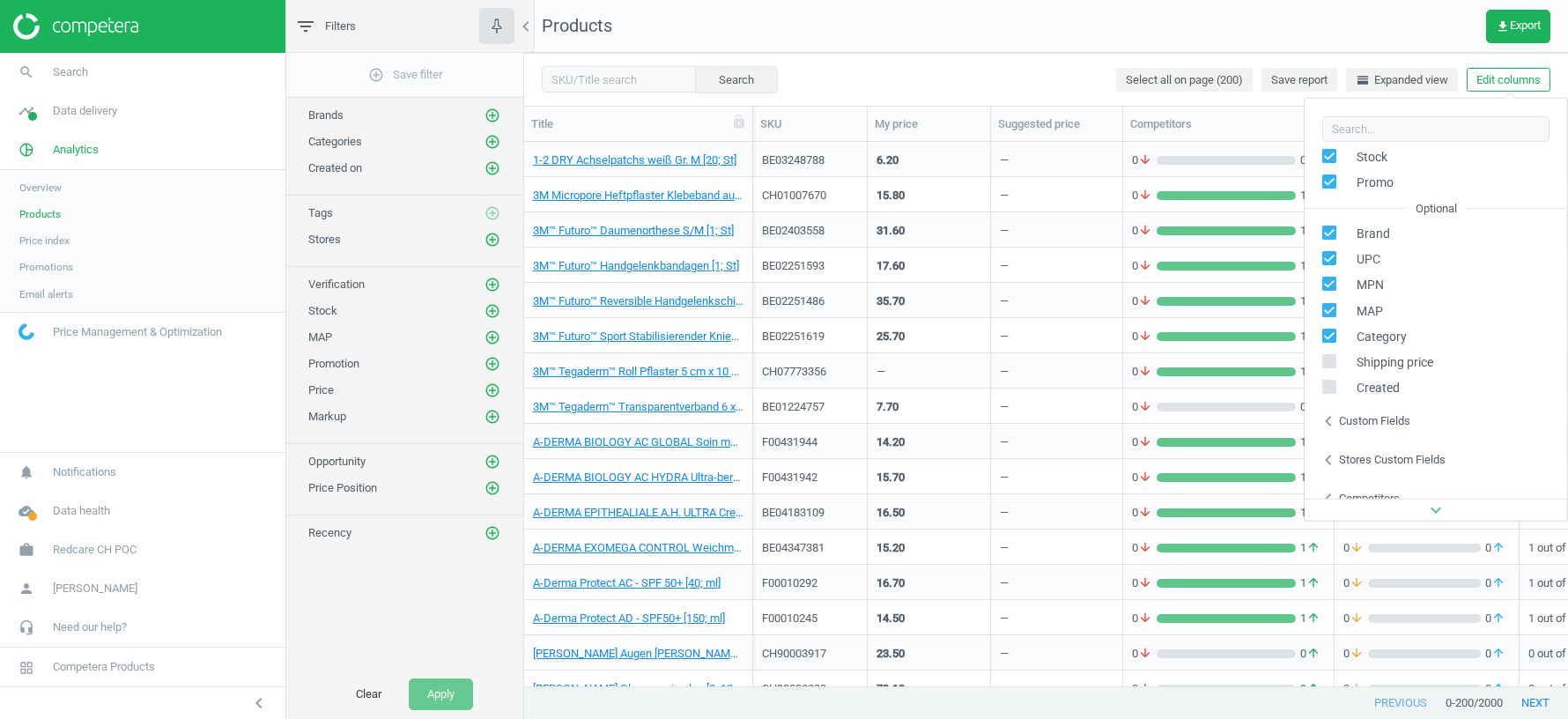
click at [1330, 361] on input "checkbox" at bounding box center [1329, 361] width 12 height 12
checkbox input "true"
